Goal: Information Seeking & Learning: Check status

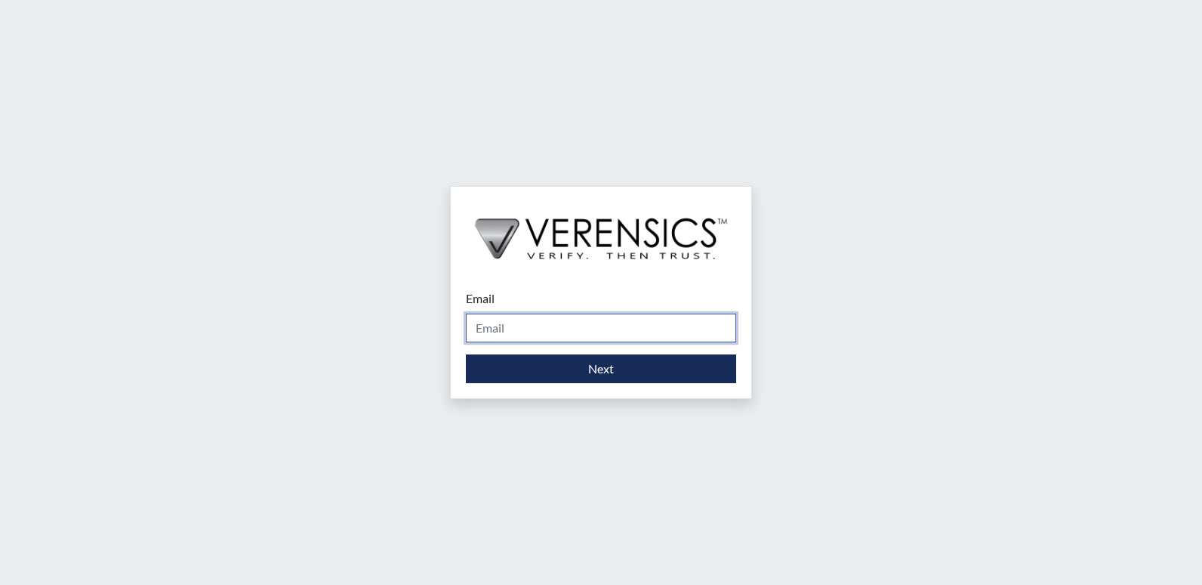
click at [520, 331] on input "Email" at bounding box center [601, 327] width 270 height 29
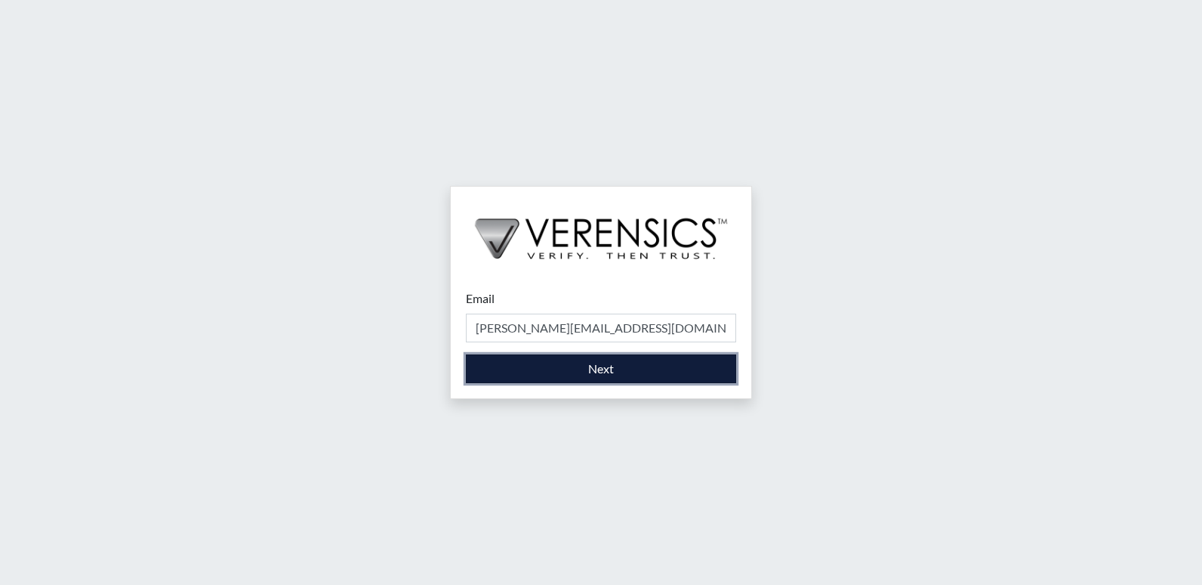
click at [542, 369] on button "Next" at bounding box center [601, 368] width 270 height 29
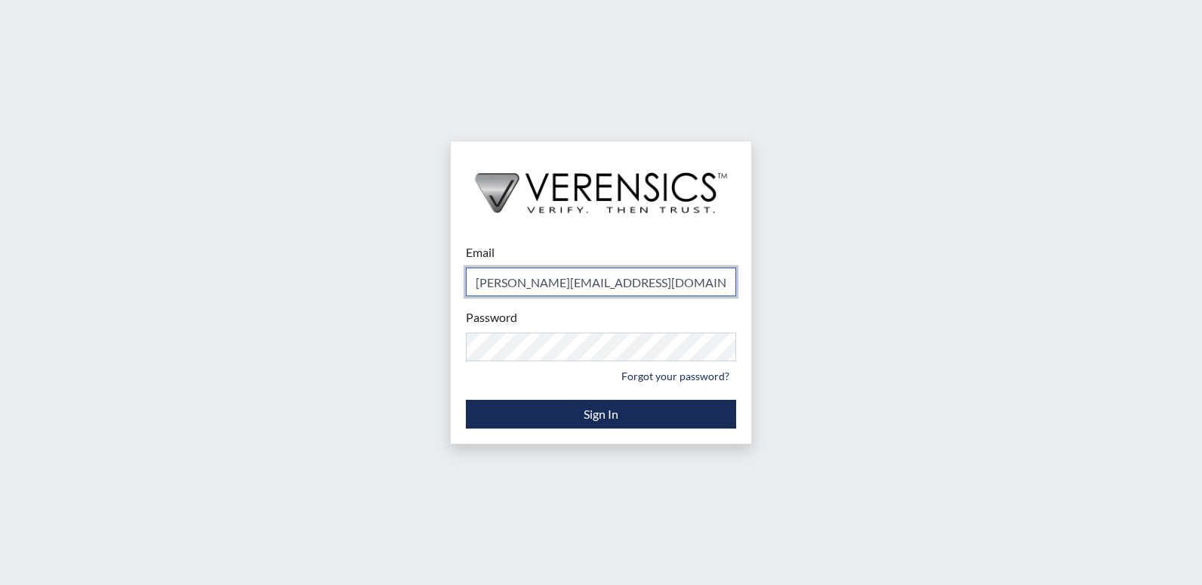
type input "[PERSON_NAME][EMAIL_ADDRESS][PERSON_NAME][DOMAIN_NAME]"
click at [867, 345] on div "Email stacey.walden@gdc.ga.gov Please provide your email address. Password Plea…" at bounding box center [601, 292] width 1202 height 585
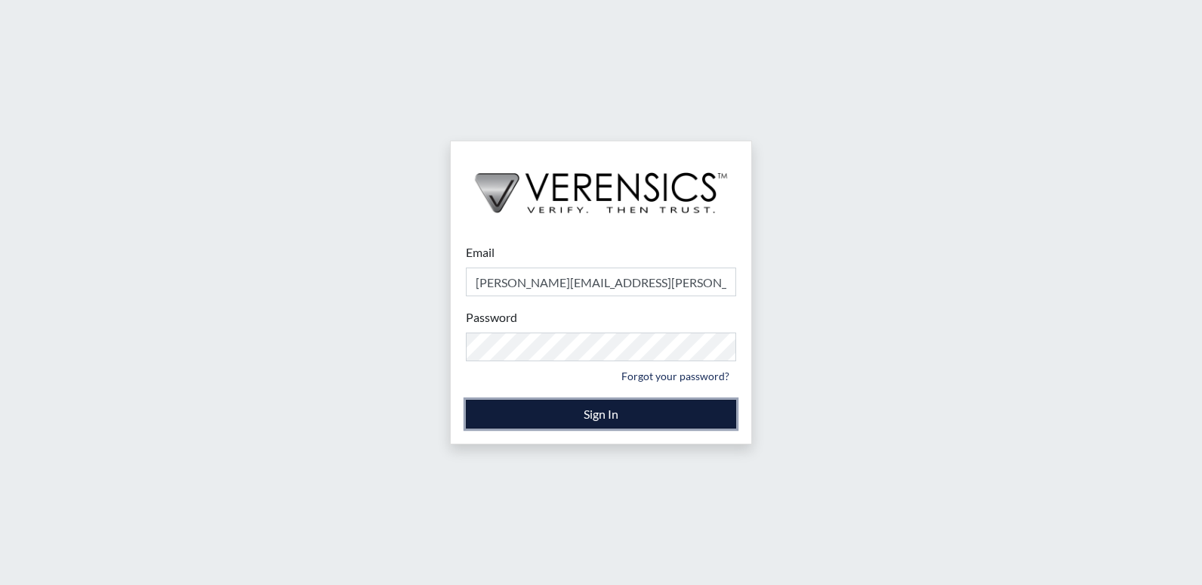
click at [672, 415] on button "Sign In" at bounding box center [601, 414] width 270 height 29
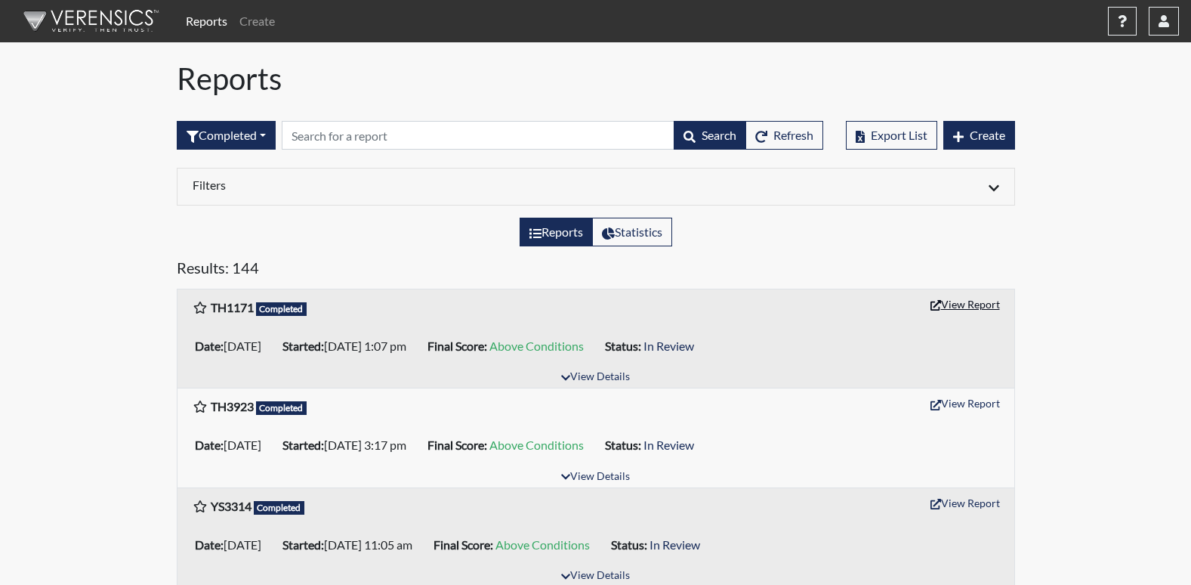
click at [980, 308] on button "View Report" at bounding box center [965, 303] width 83 height 23
click at [967, 304] on button "View Report" at bounding box center [965, 303] width 83 height 23
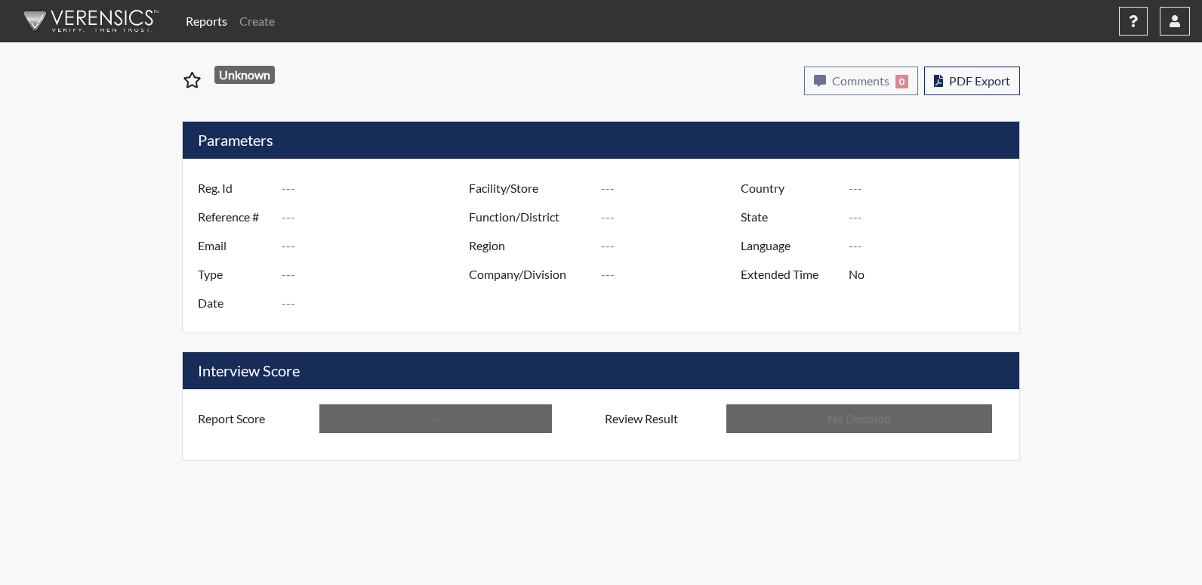
type input "TH1171"
type input "51642"
type input "---"
type input "Corrections Pre-Employment"
type input "[DATE]"
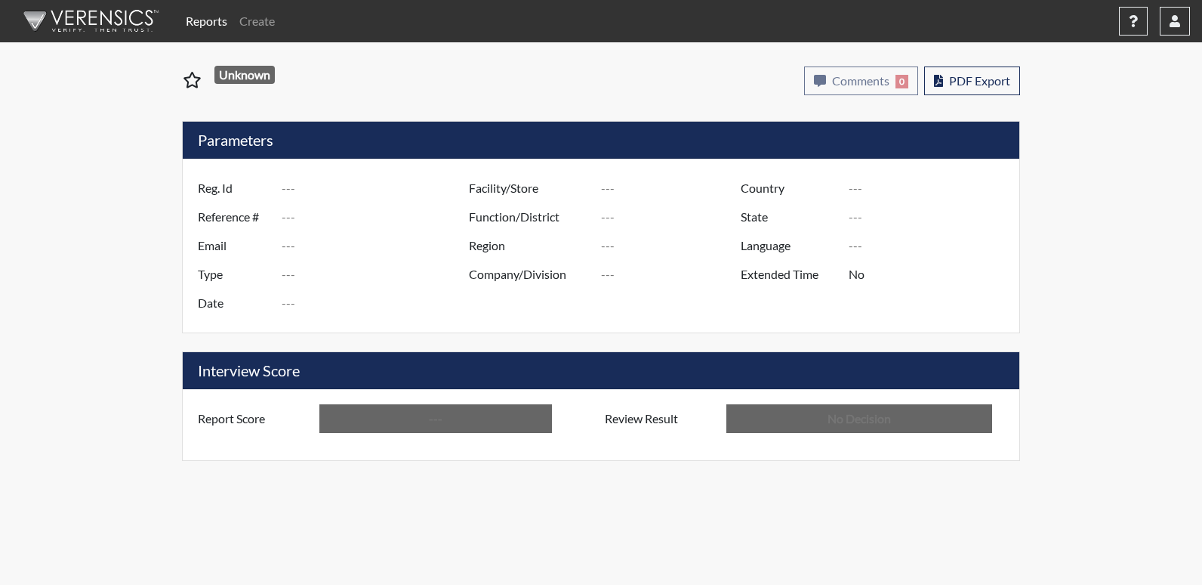
type input "[US_STATE] SP"
type input "[GEOGRAPHIC_DATA]"
type input "[US_STATE]"
type input "English"
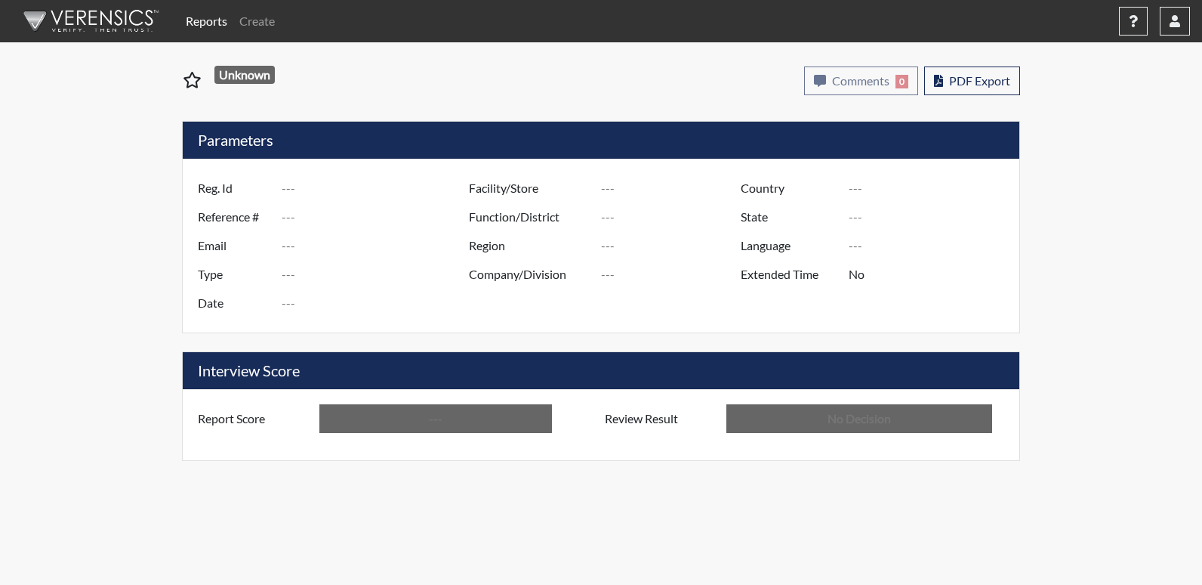
type input "Above Conditions"
type input "In Review"
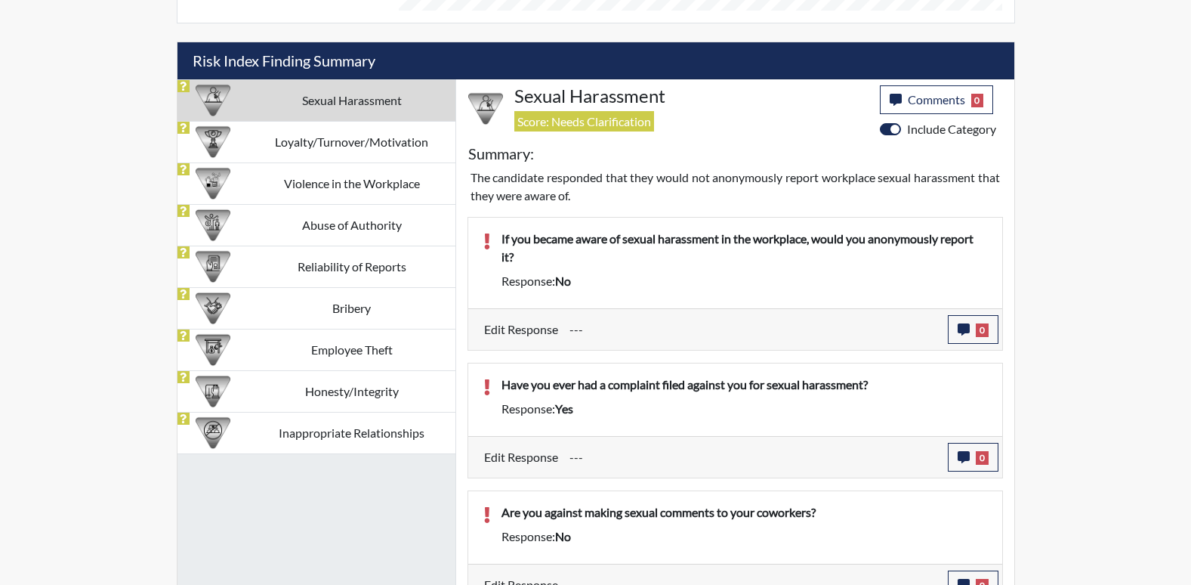
scroll to position [894, 0]
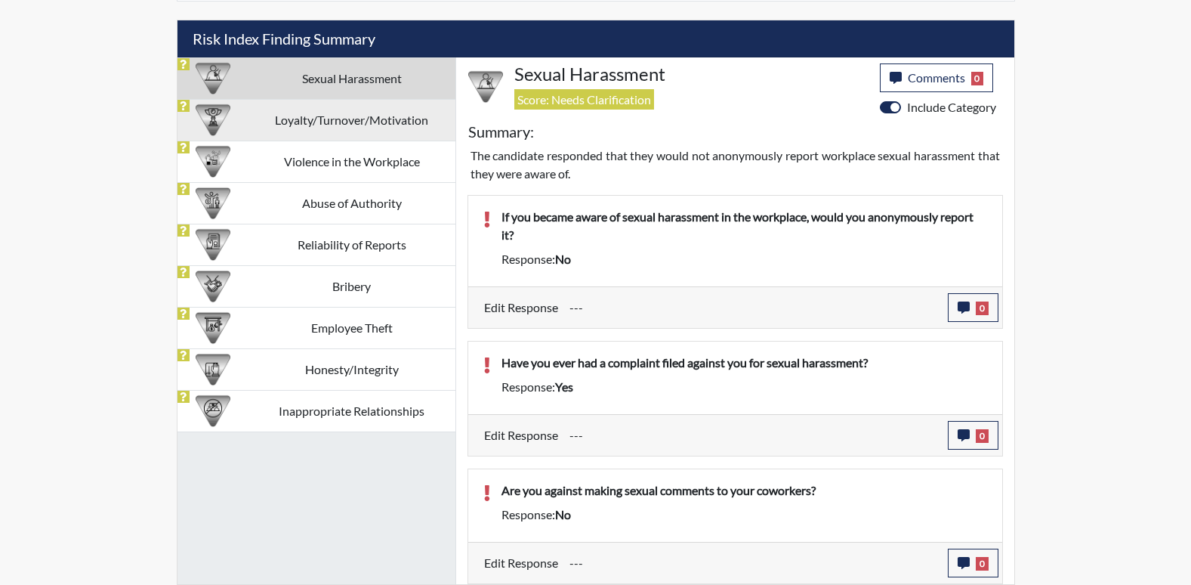
click at [370, 114] on td "Loyalty/Turnover/Motivation" at bounding box center [351, 120] width 207 height 42
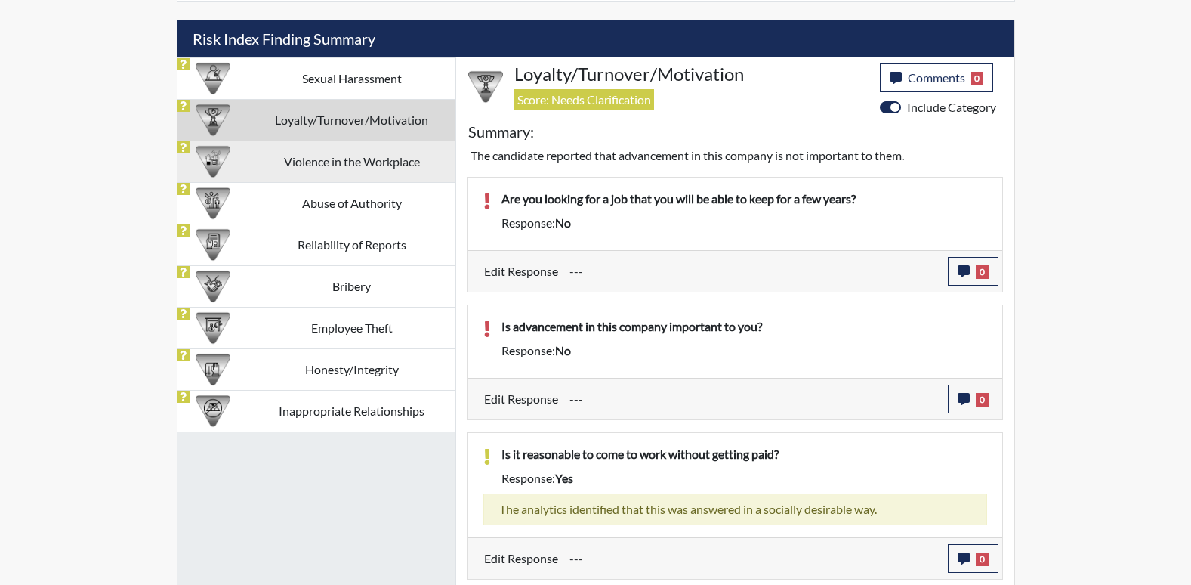
click at [301, 165] on td "Violence in the Workplace" at bounding box center [351, 161] width 207 height 42
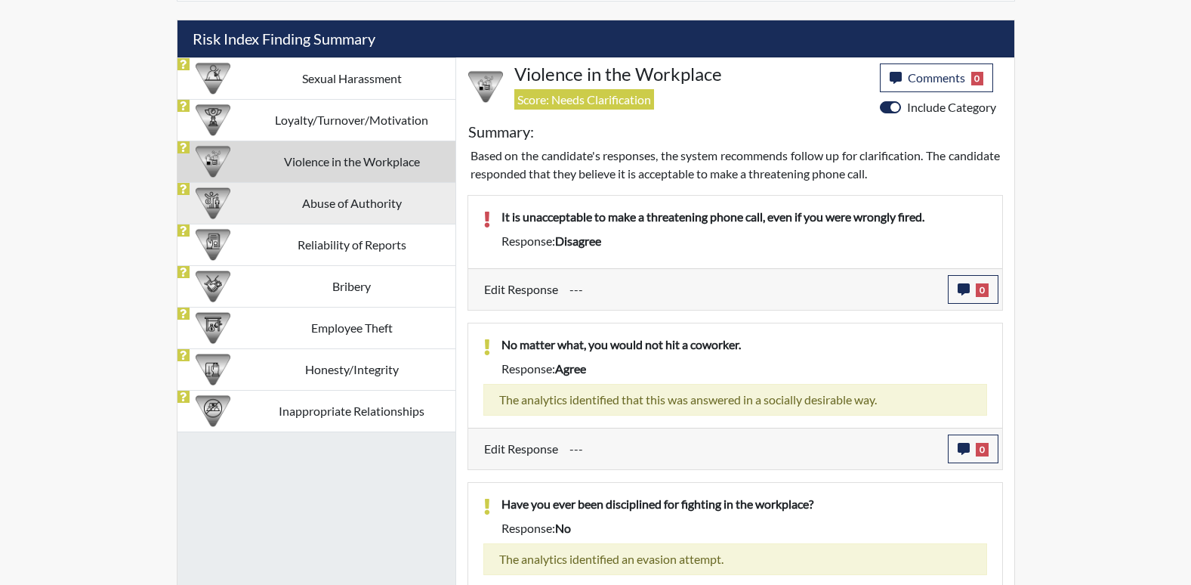
click at [399, 205] on td "Abuse of Authority" at bounding box center [351, 203] width 207 height 42
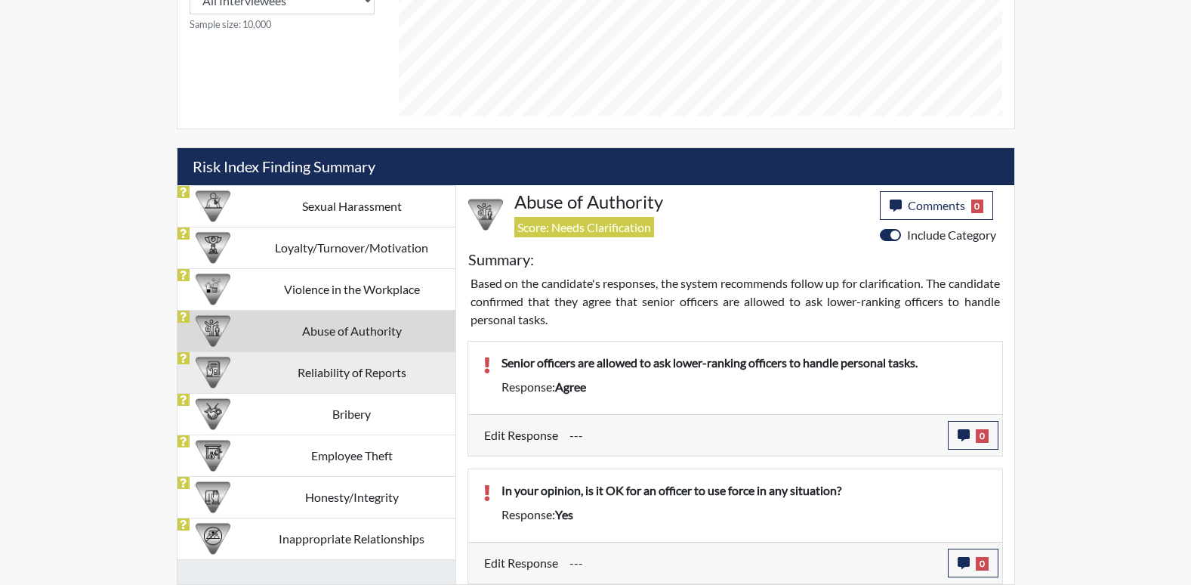
click at [394, 378] on td "Reliability of Reports" at bounding box center [351, 372] width 207 height 42
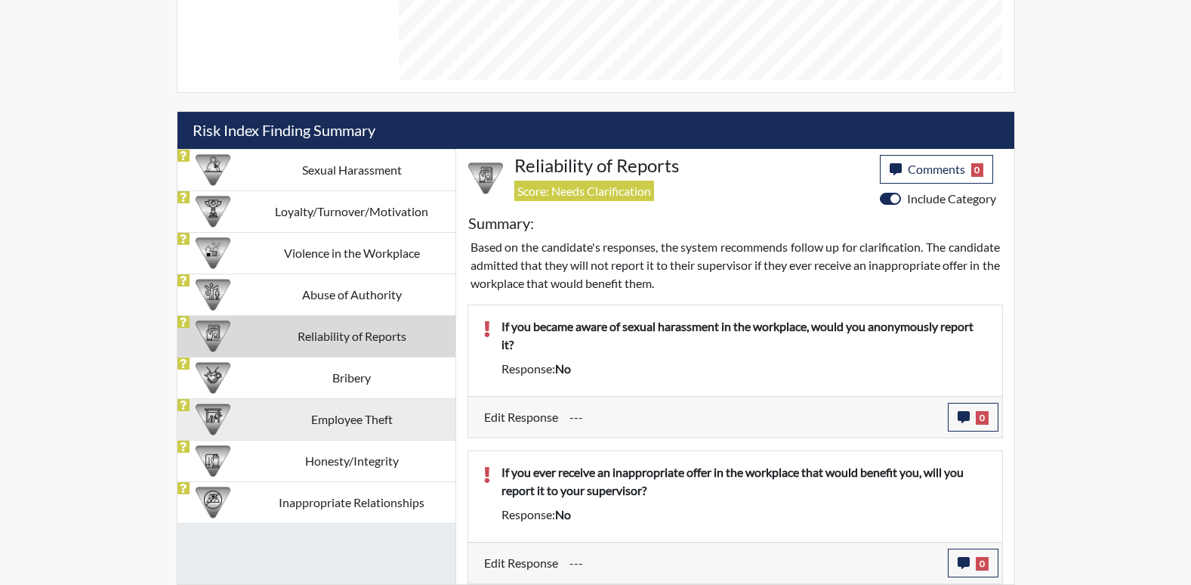
click at [387, 413] on td "Employee Theft" at bounding box center [351, 419] width 207 height 42
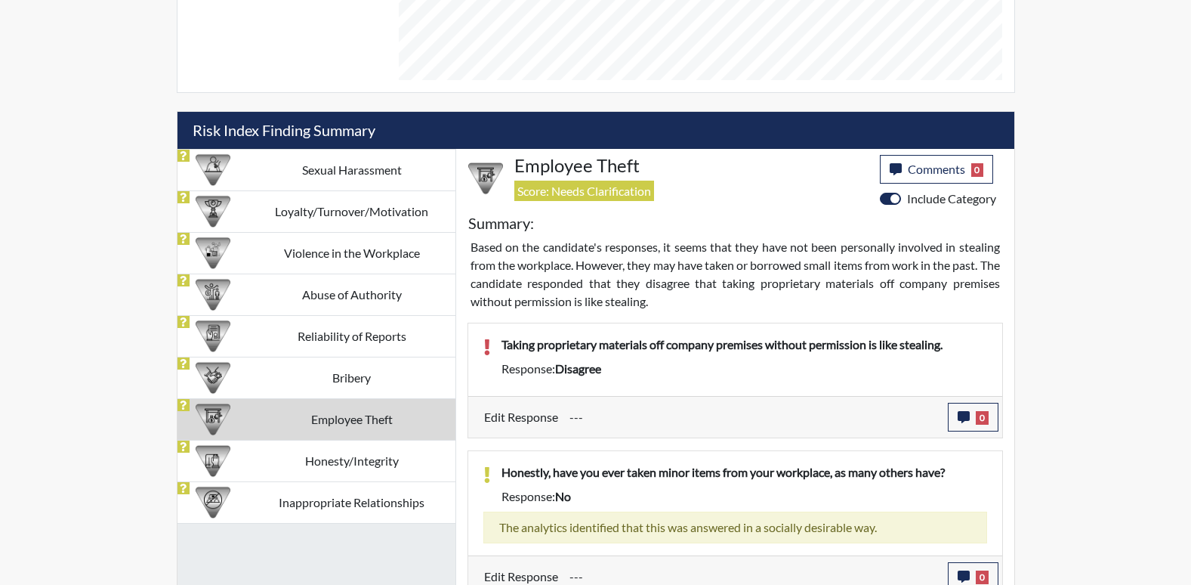
scroll to position [894, 0]
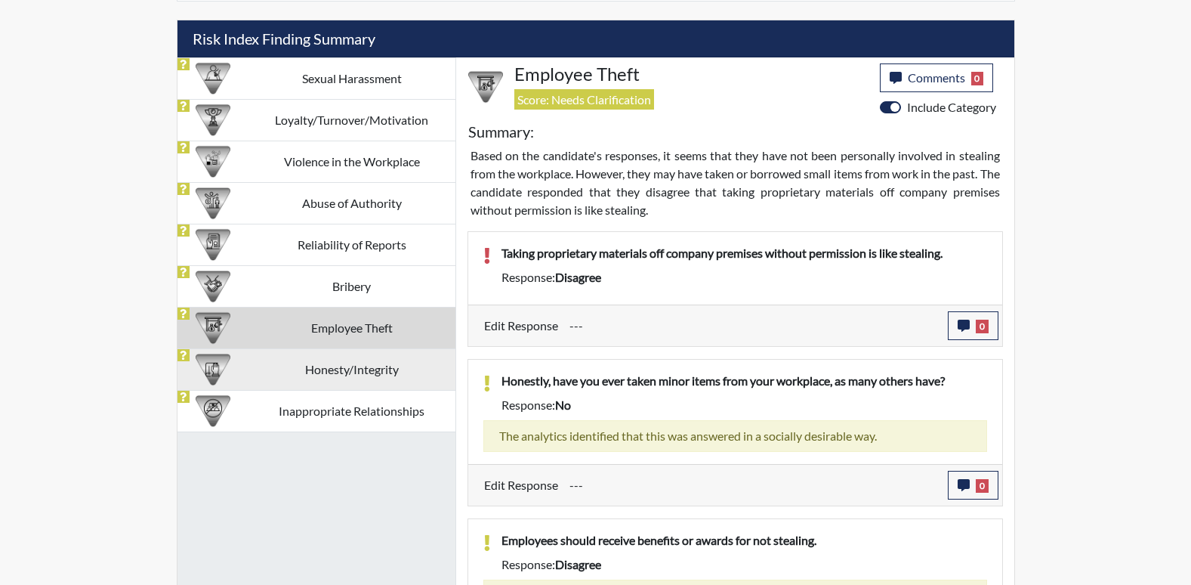
click at [396, 378] on td "Honesty/Integrity" at bounding box center [351, 369] width 207 height 42
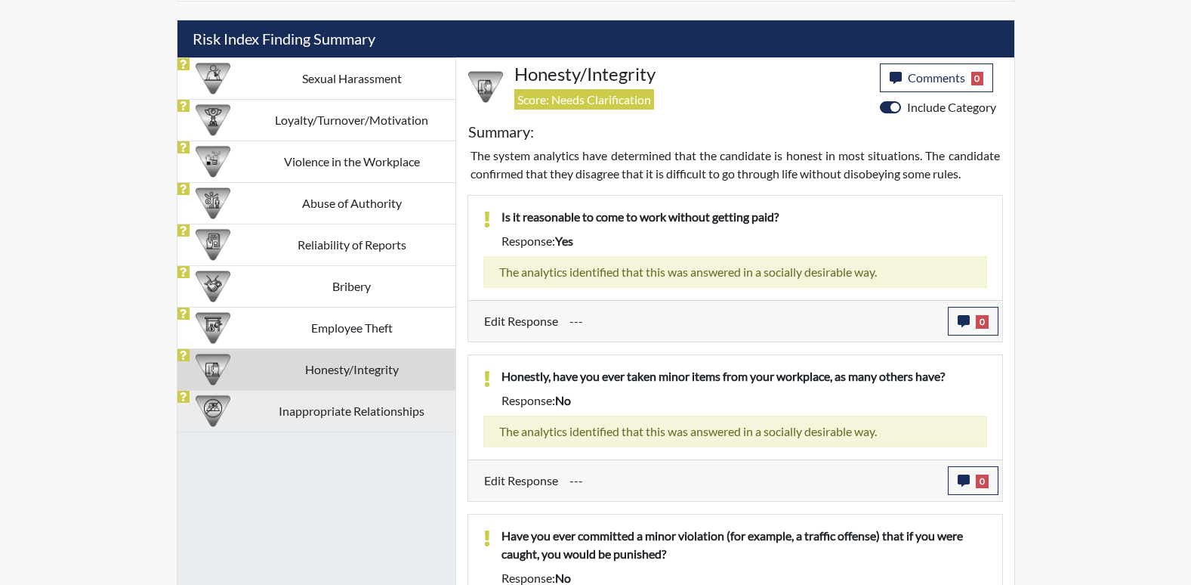
click at [387, 409] on td "Inappropriate Relationships" at bounding box center [351, 411] width 207 height 42
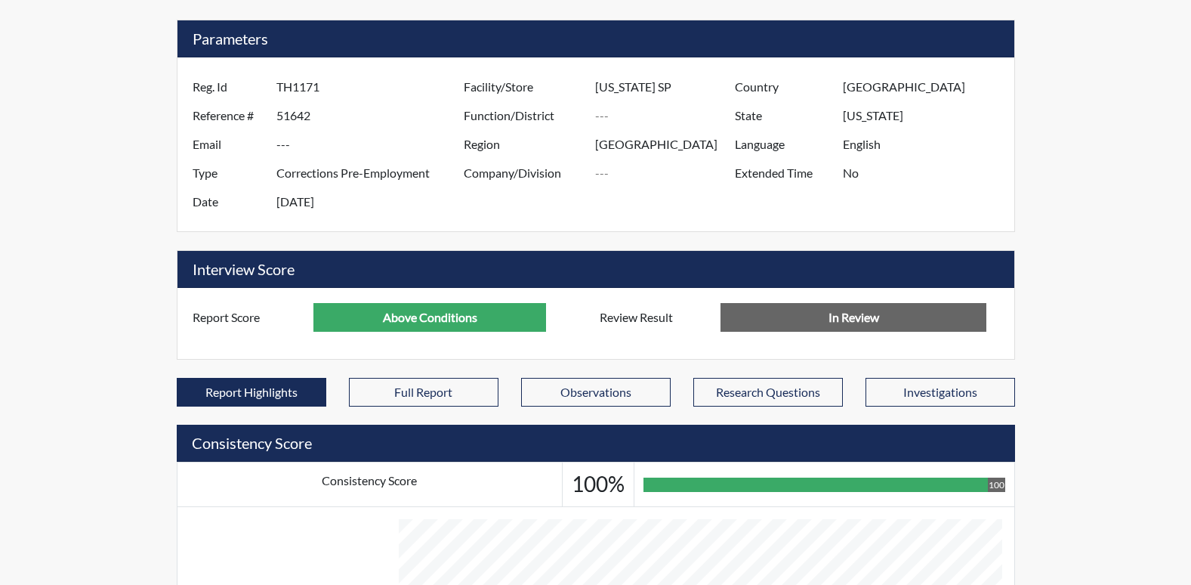
scroll to position [0, 0]
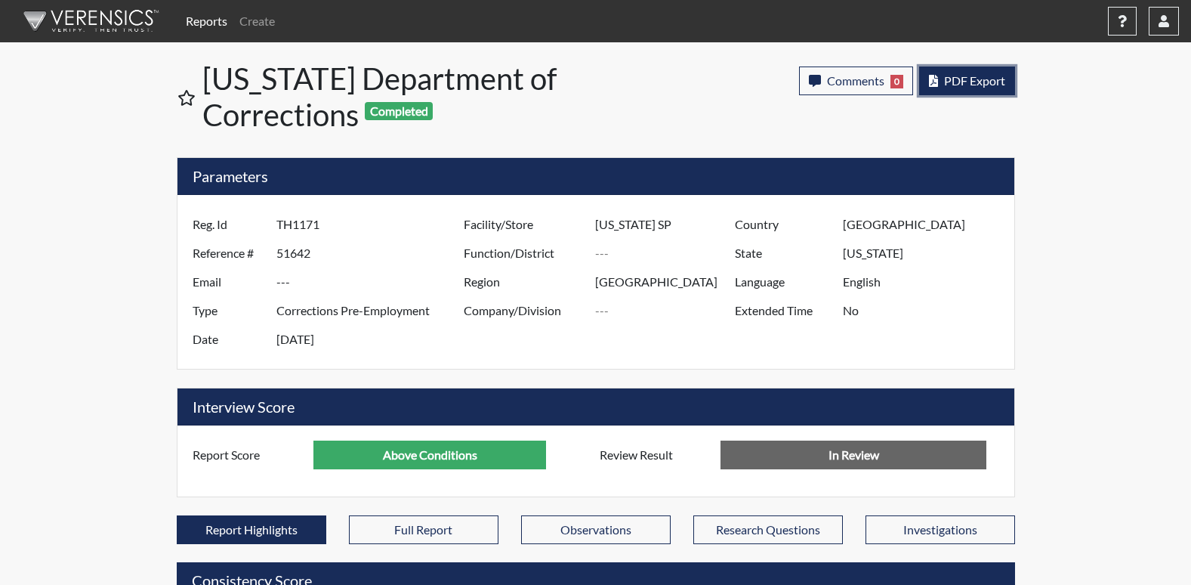
click at [956, 70] on button "PDF Export" at bounding box center [967, 80] width 96 height 29
click at [960, 79] on span "PDF Export" at bounding box center [974, 80] width 61 height 14
click at [958, 79] on span "PDF Export" at bounding box center [974, 80] width 61 height 14
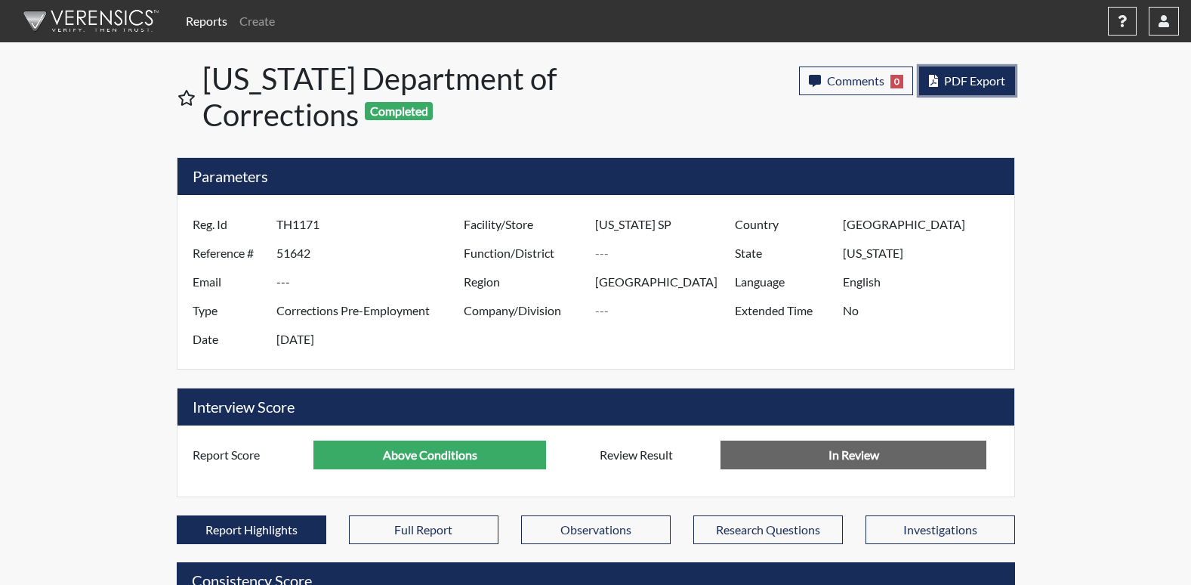
click at [991, 84] on span "PDF Export" at bounding box center [974, 80] width 61 height 14
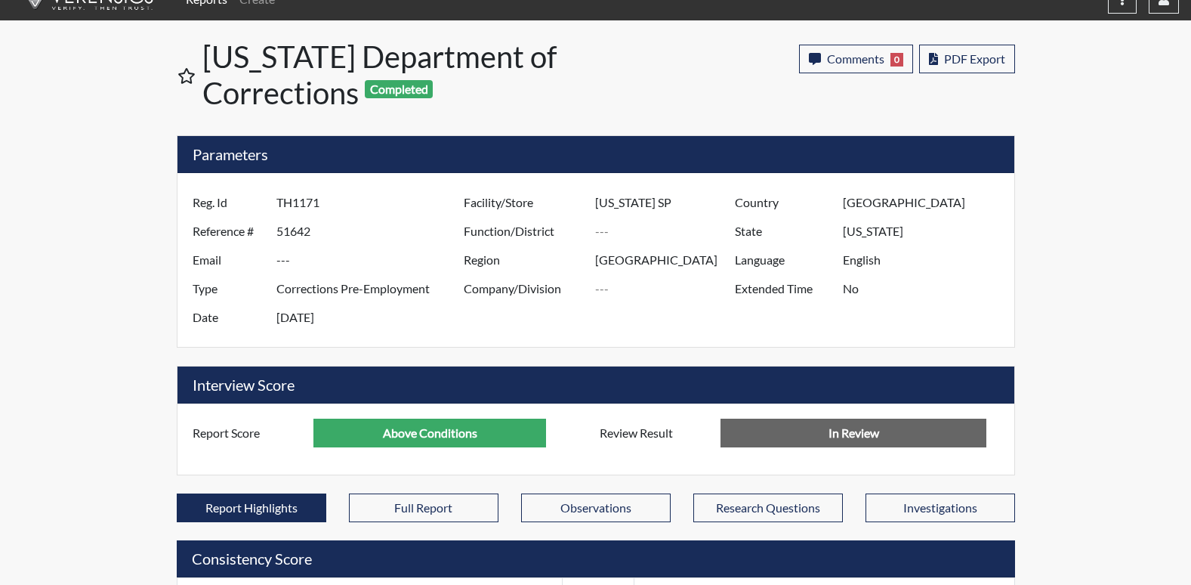
scroll to position [0, 0]
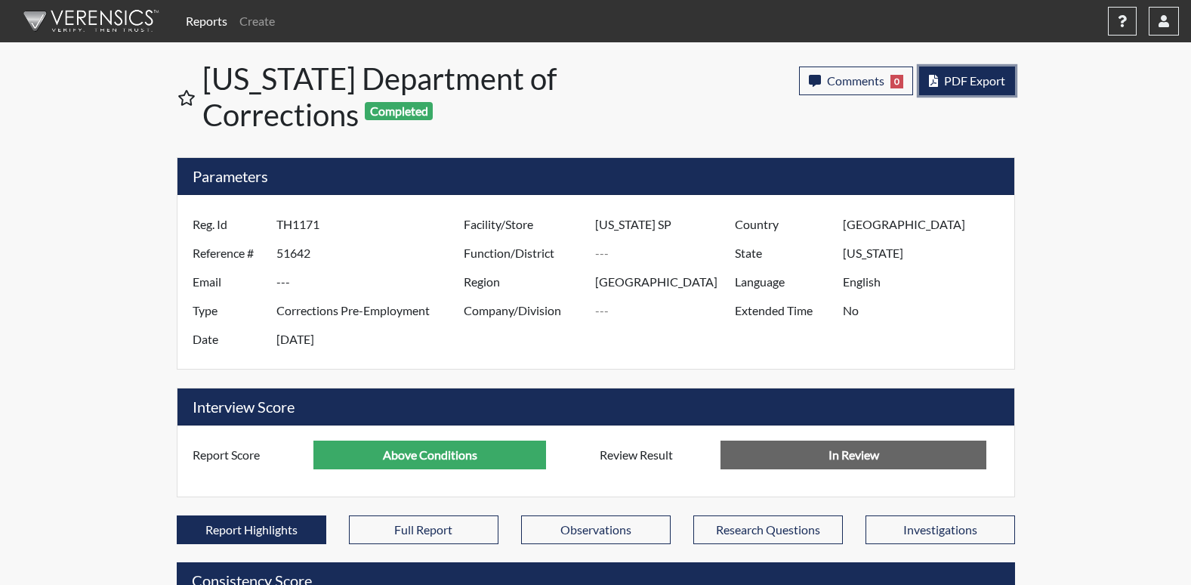
click at [974, 80] on span "PDF Export" at bounding box center [974, 80] width 61 height 14
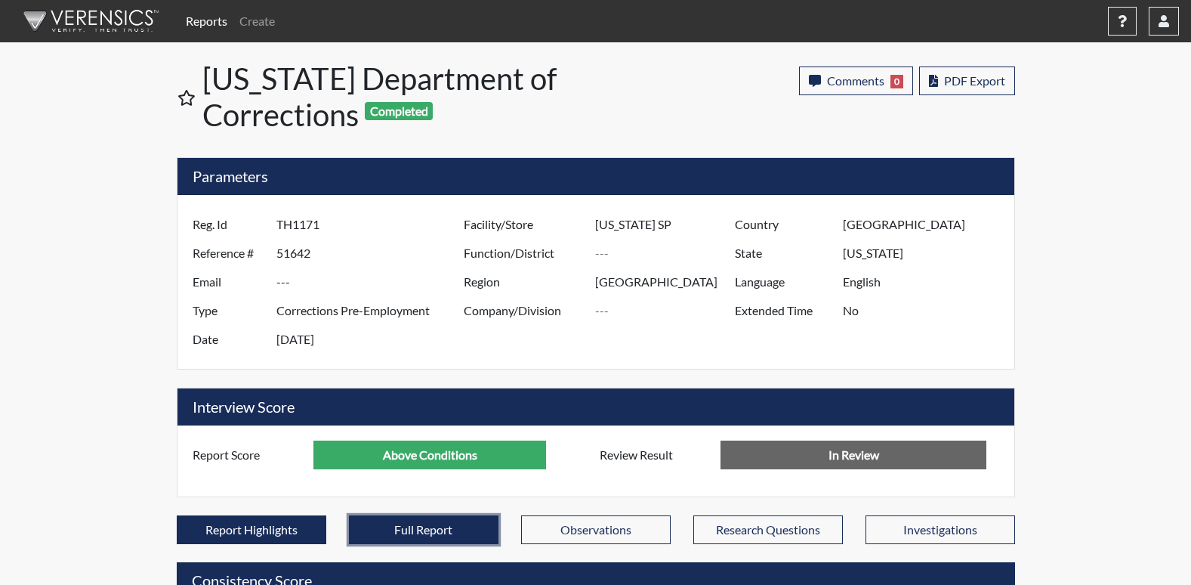
click at [412, 531] on button "Full Report" at bounding box center [424, 529] width 150 height 29
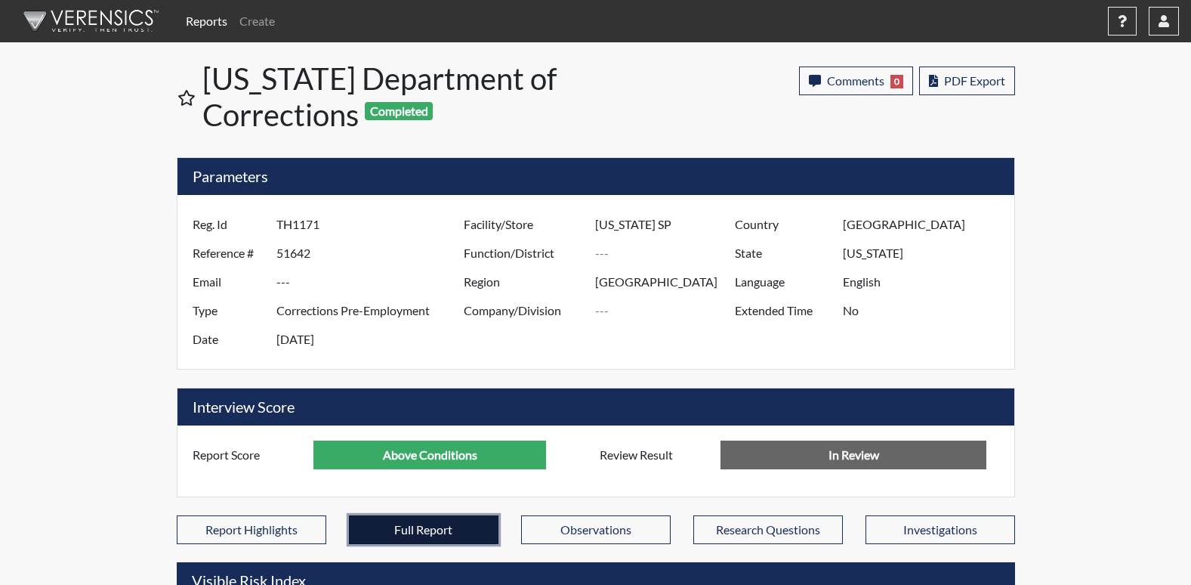
scroll to position [175, 628]
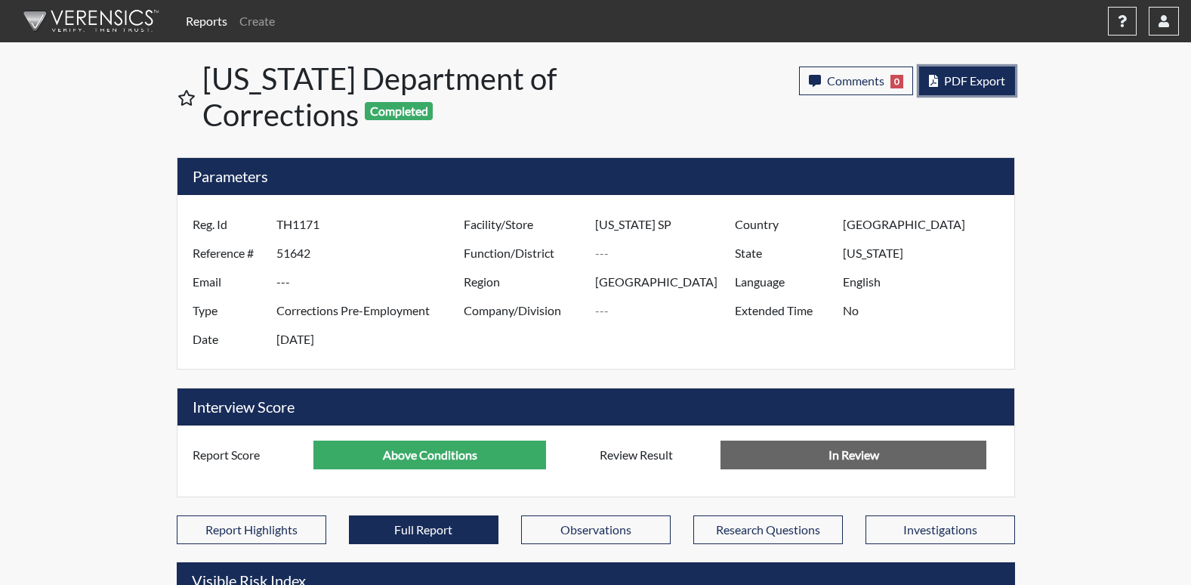
click at [940, 79] on button "PDF Export" at bounding box center [967, 80] width 96 height 29
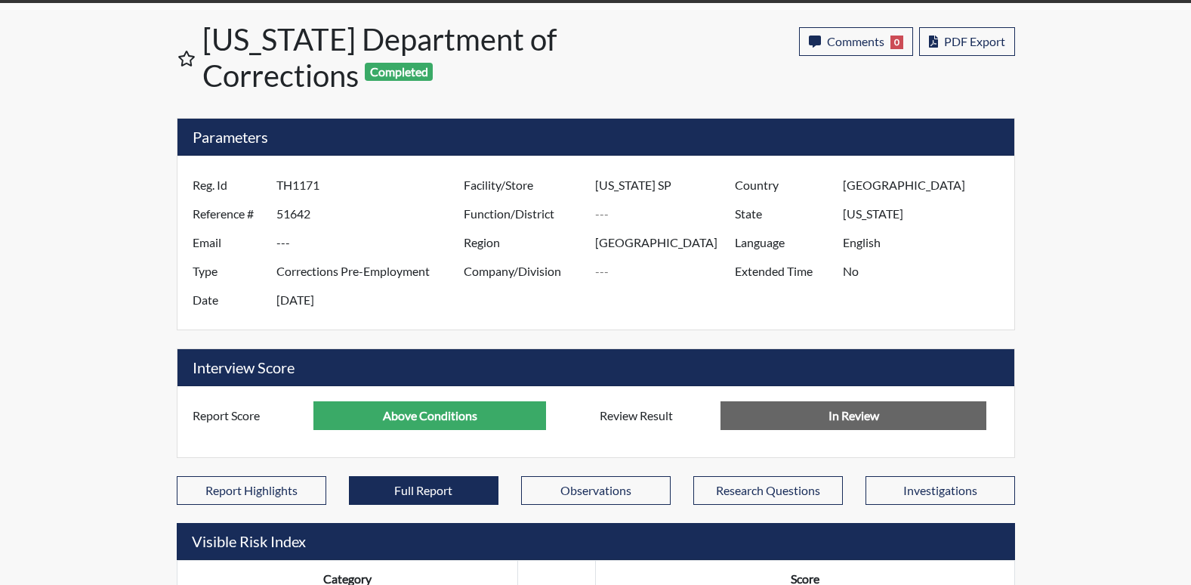
scroll to position [22, 0]
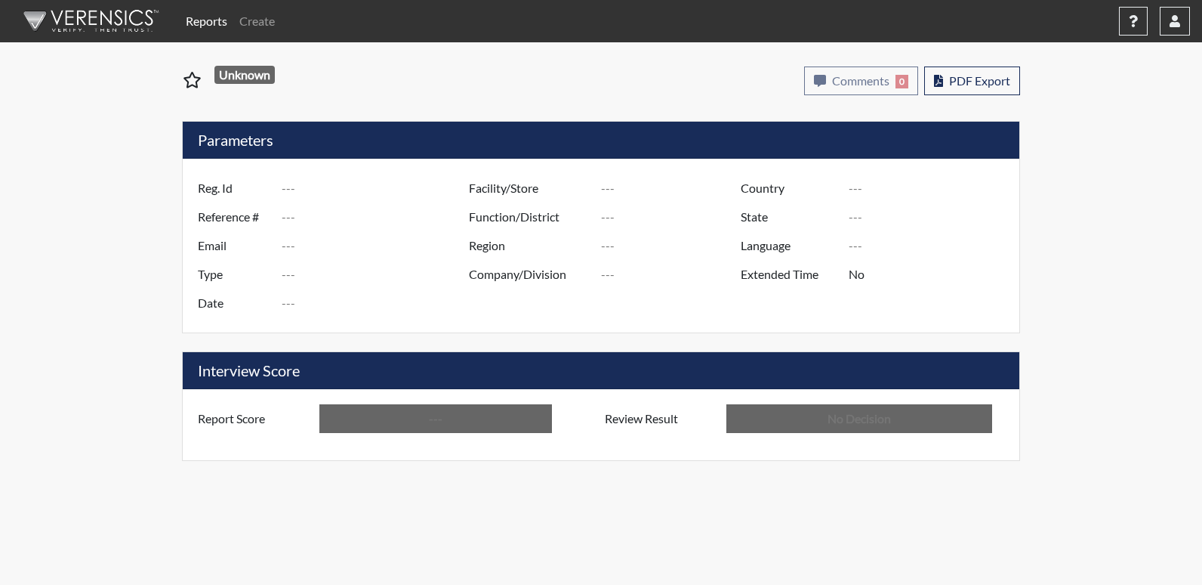
type input "TH1171"
type input "51642"
type input "---"
type input "Corrections Pre-Employment"
type input "[DATE]"
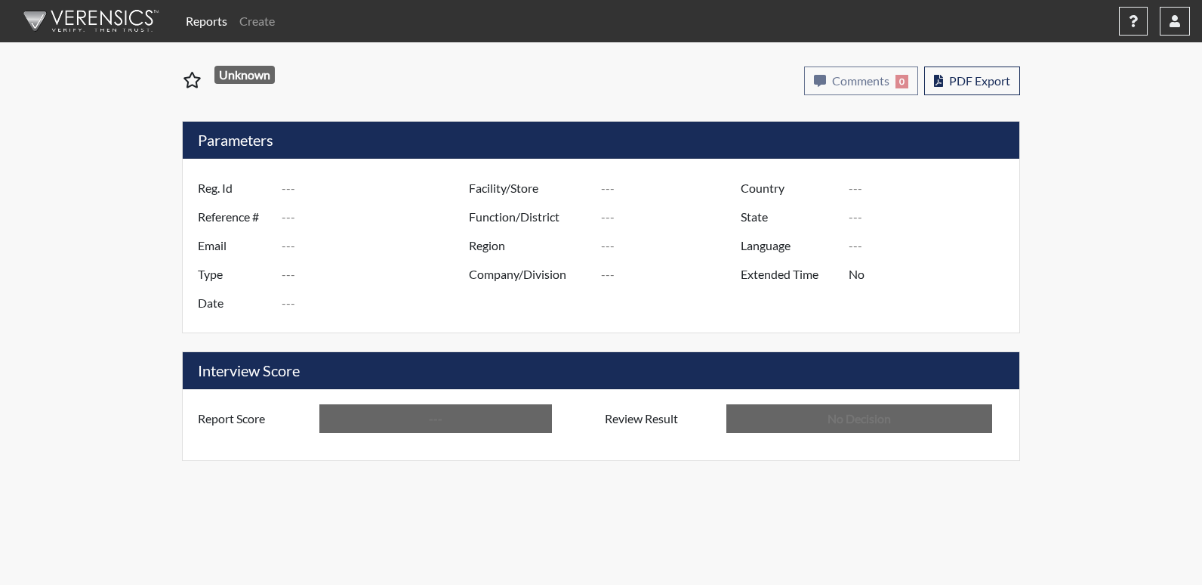
type input "[US_STATE] SP"
type input "[GEOGRAPHIC_DATA]"
type input "[US_STATE]"
type input "English"
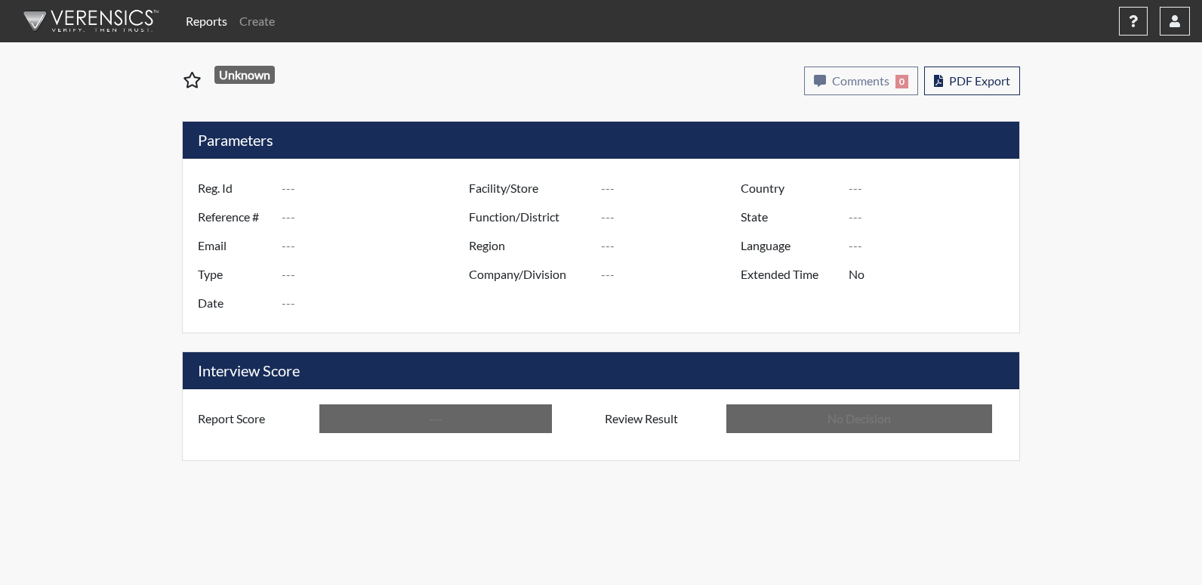
type input "Above Conditions"
type input "In Review"
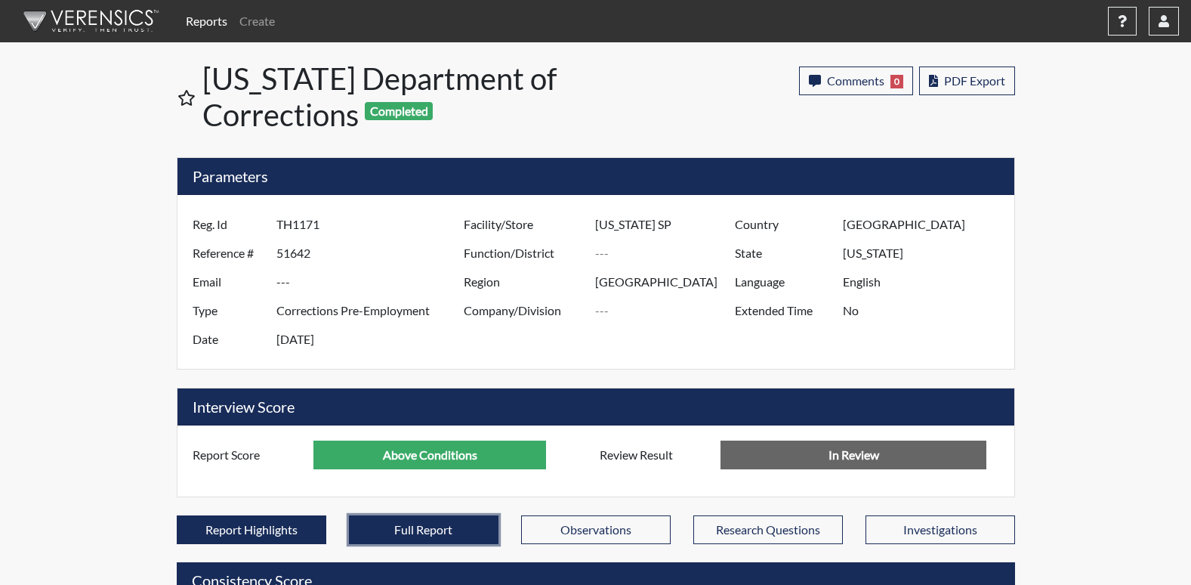
click at [394, 528] on button "Full Report" at bounding box center [424, 529] width 150 height 29
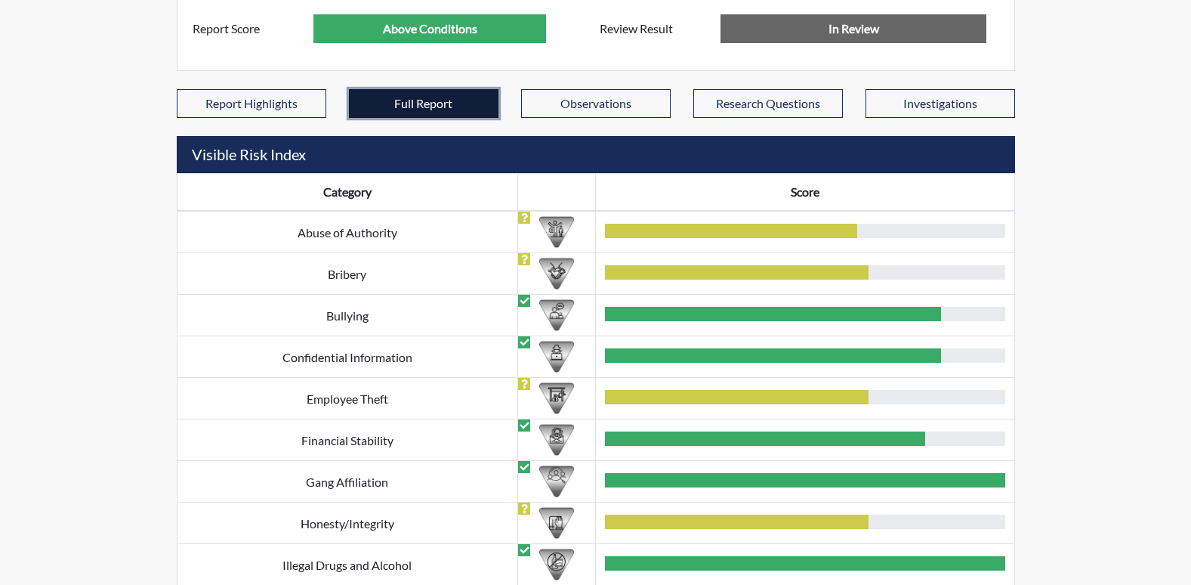
scroll to position [400, 0]
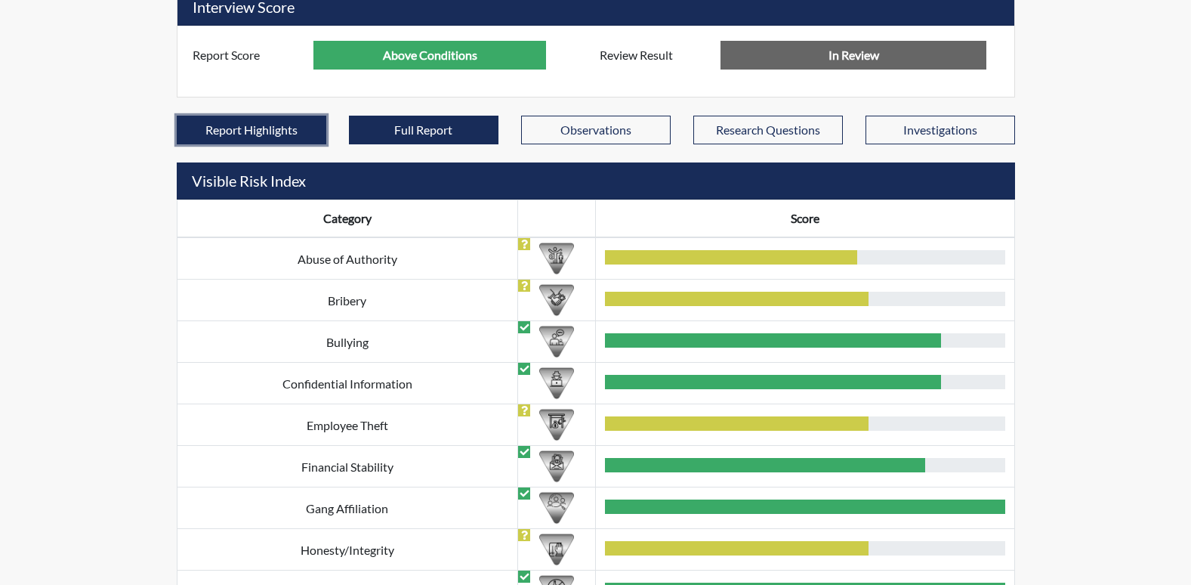
click at [255, 124] on button "Report Highlights" at bounding box center [252, 130] width 150 height 29
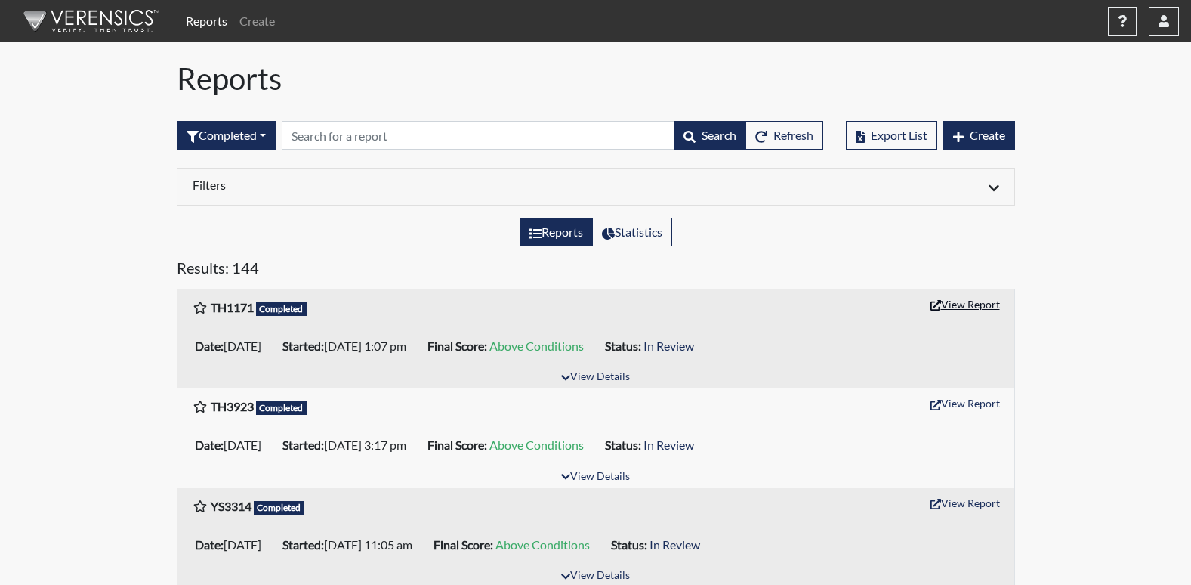
click at [955, 305] on button "View Report" at bounding box center [965, 303] width 83 height 23
click at [975, 403] on button "View Report" at bounding box center [965, 402] width 83 height 23
click at [959, 304] on button "View Report" at bounding box center [965, 303] width 83 height 23
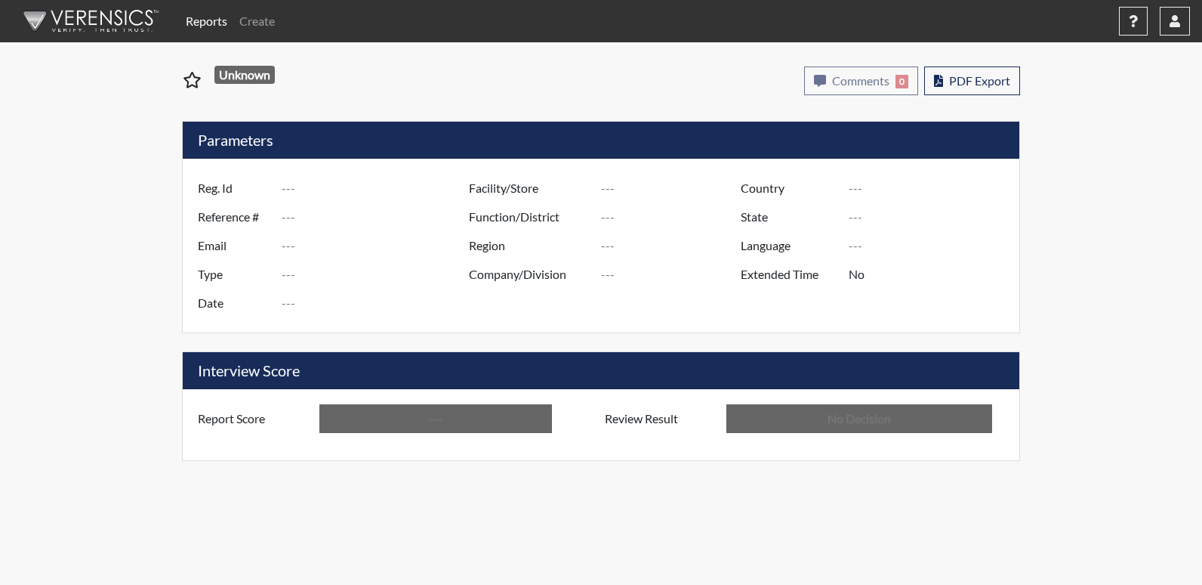
type input "TH1171"
type input "51642"
type input "---"
type input "Corrections Pre-Employment"
type input "Oct 7, 2025"
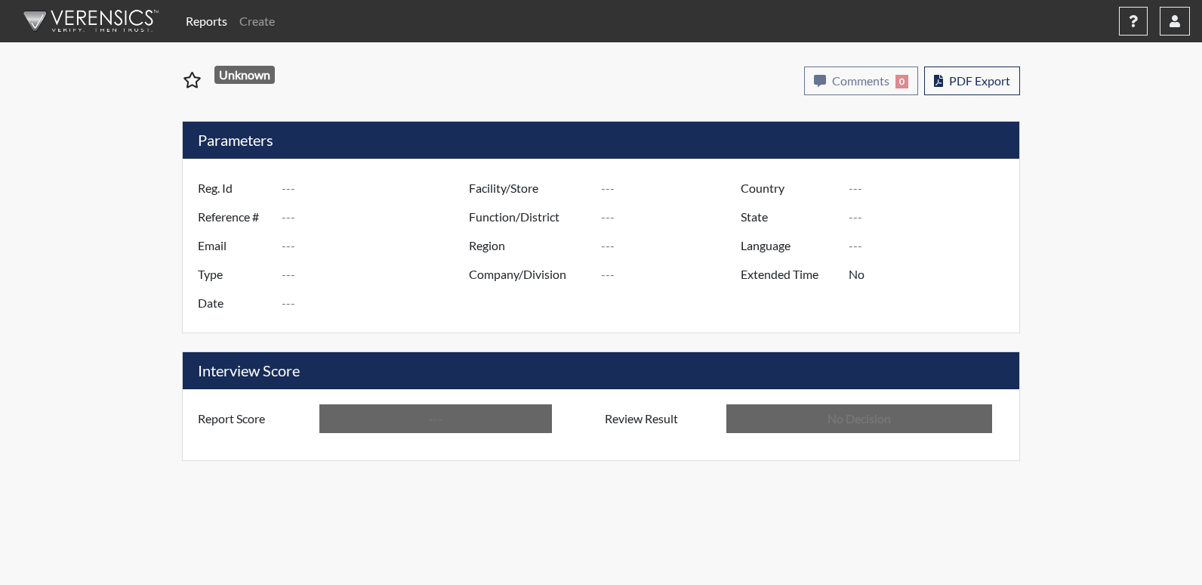
type input "[US_STATE] SP"
type input "[GEOGRAPHIC_DATA]"
type input "[US_STATE]"
type input "English"
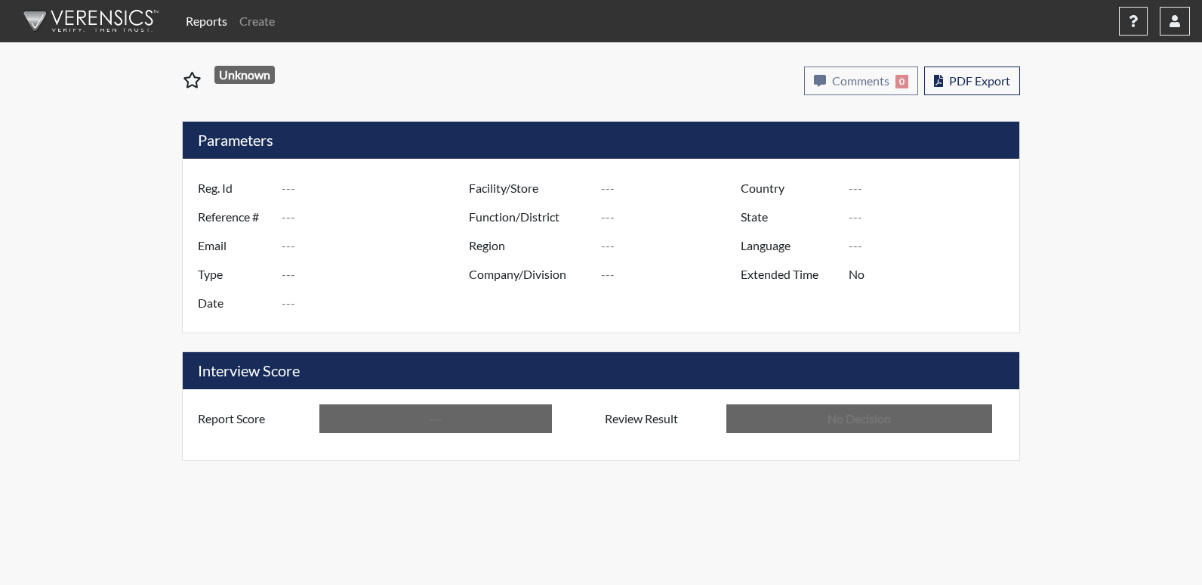
type input "Above Conditions"
type input "In Review"
type input "TH3923"
type input "51597"
type input "---"
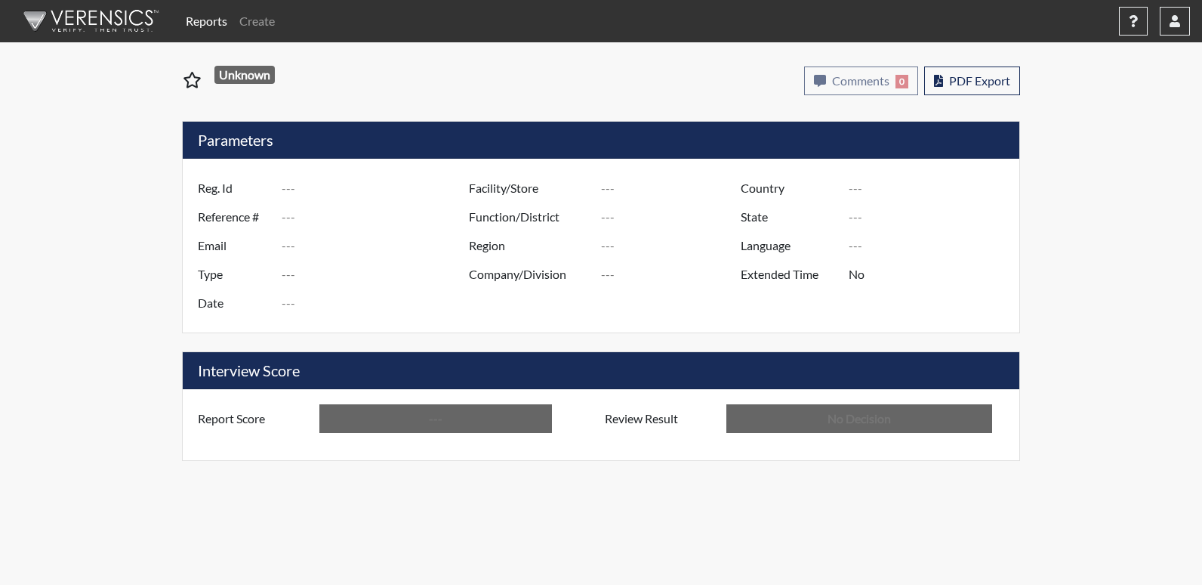
type input "Corrections Pre-Employment"
type input "[DATE]"
type input "[US_STATE] SP"
type input "[GEOGRAPHIC_DATA]"
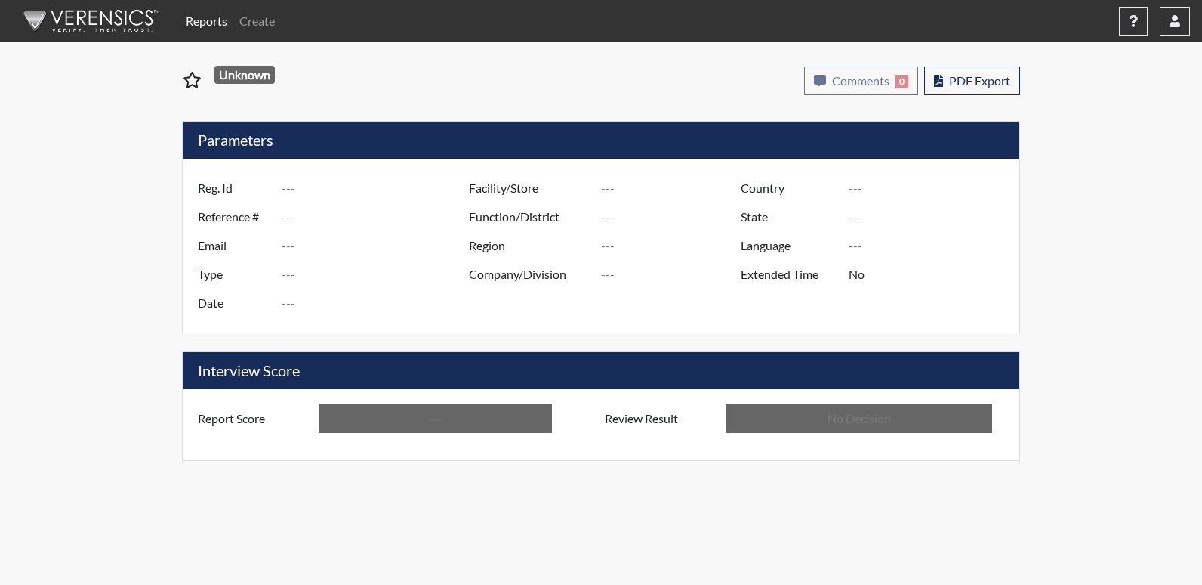
type input "[US_STATE]"
type input "English"
type input "Above Conditions"
type input "In Review"
type input "TH1171"
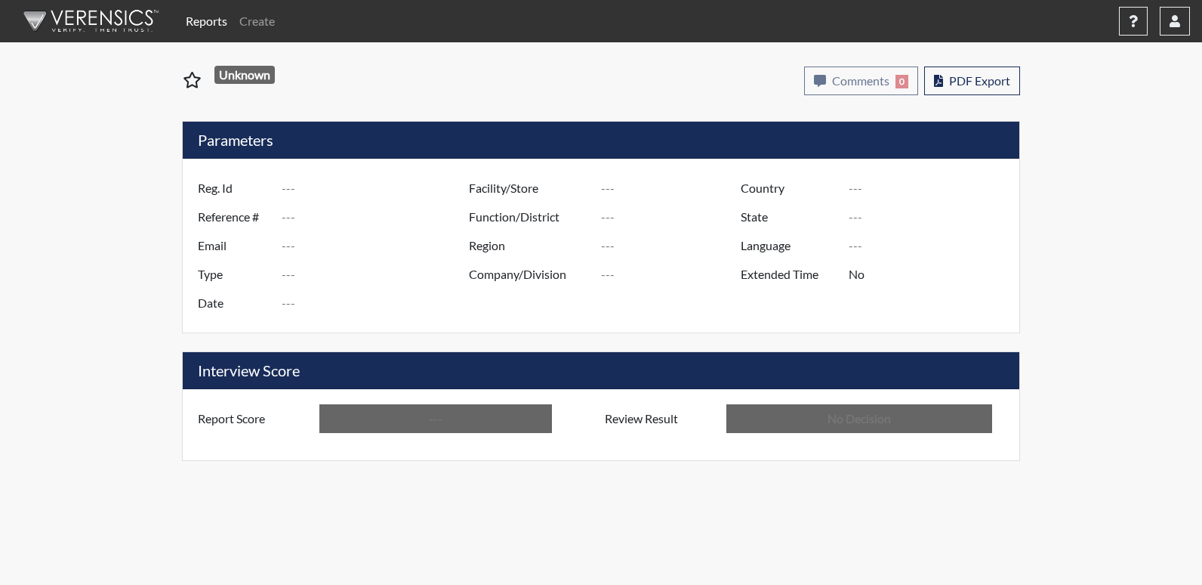
type input "51642"
type input "---"
type input "Corrections Pre-Employment"
type input "Oct 7, 2025"
type input "[US_STATE] SP"
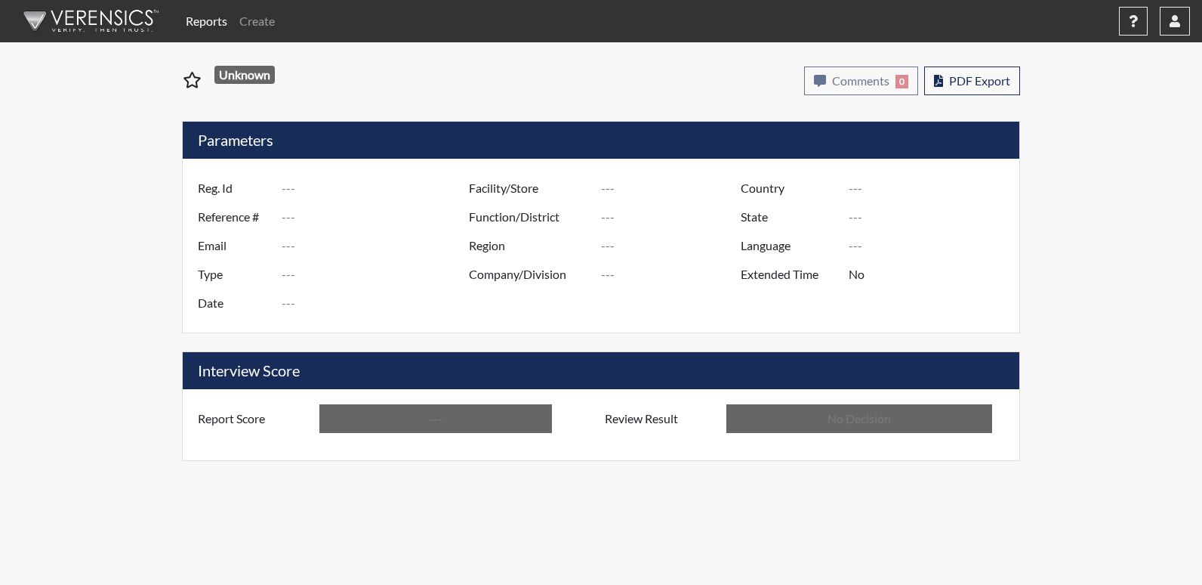
type input "[GEOGRAPHIC_DATA]"
type input "[US_STATE]"
type input "English"
type input "Above Conditions"
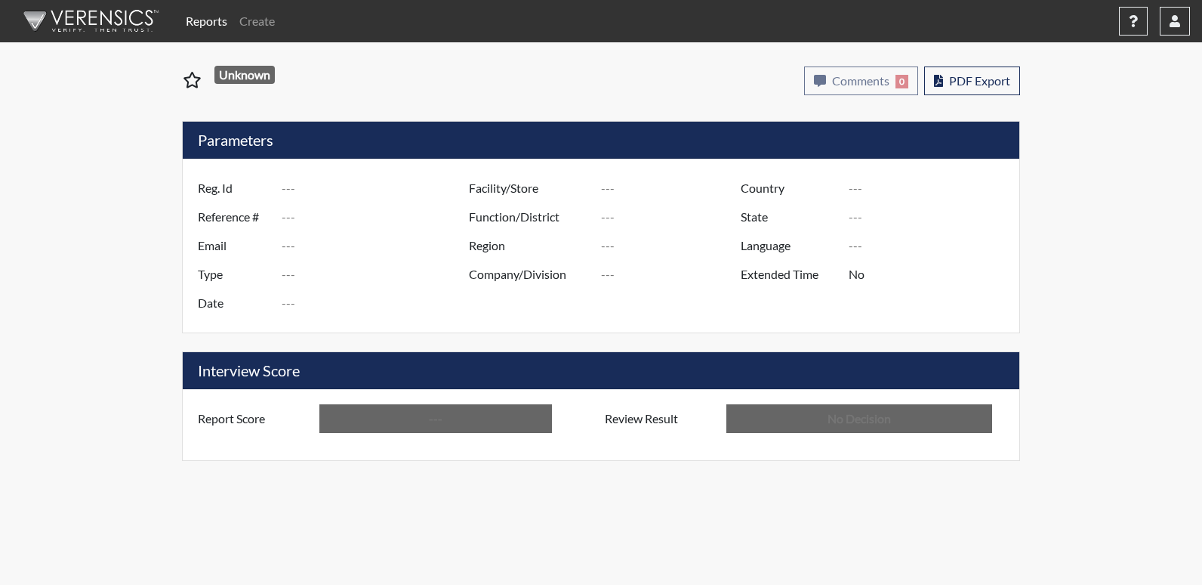
type input "In Review"
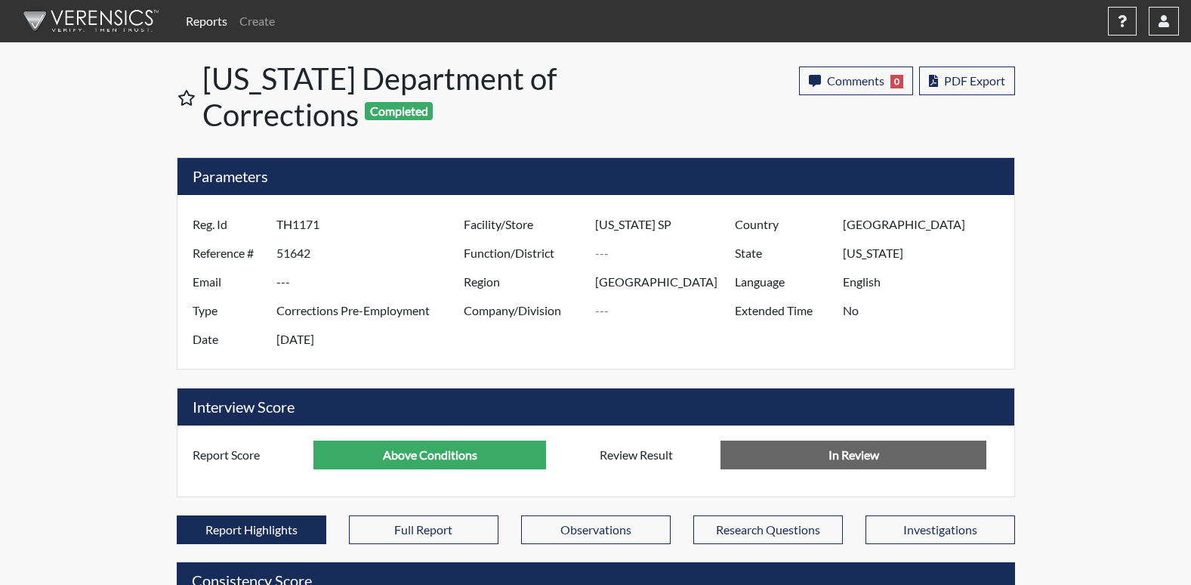
scroll to position [251, 628]
click at [957, 85] on span "PDF Export" at bounding box center [974, 80] width 61 height 14
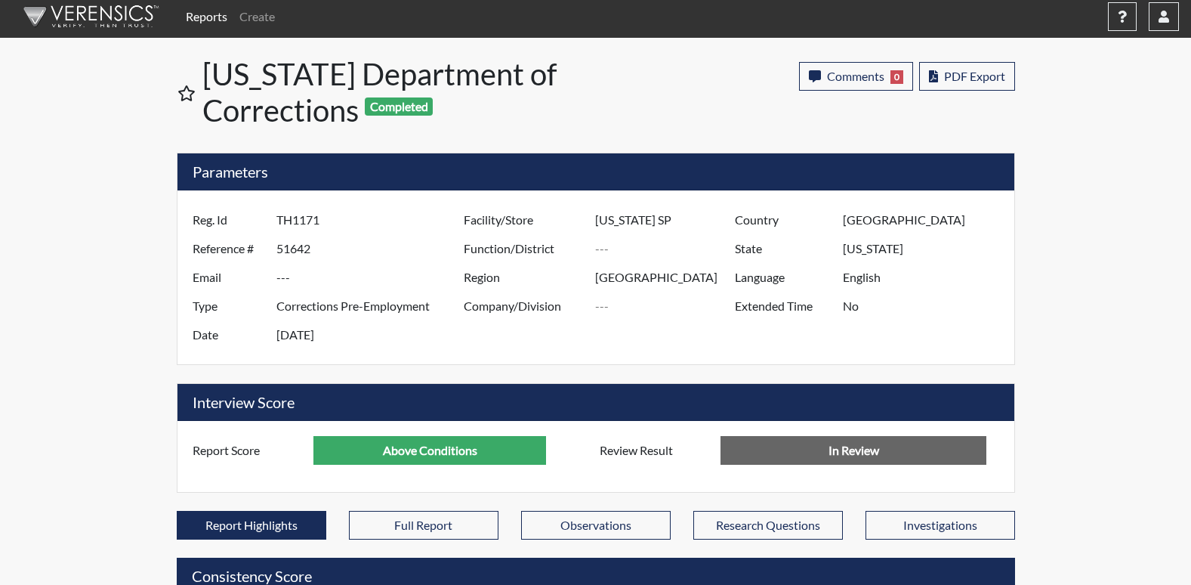
scroll to position [0, 0]
